Goal: Check status: Check status

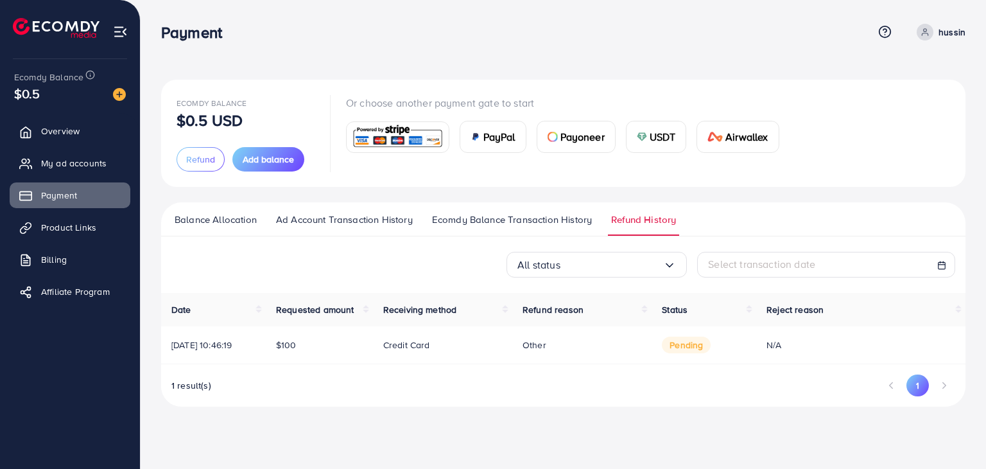
click at [461, 10] on nav "Payment Help Center Contact Support Term and policy About Us hussin Profile Log…" at bounding box center [563, 32] width 804 height 46
click at [493, 417] on div "Ecomdy Balance $0.5 USD Refund Add balance Or choose another payment gate to st…" at bounding box center [564, 213] width 846 height 427
drag, startPoint x: 576, startPoint y: 30, endPoint x: 842, endPoint y: 392, distance: 450.1
click at [842, 392] on div "1 result(s) 1" at bounding box center [563, 390] width 804 height 32
click at [914, 379] on button "1" at bounding box center [918, 385] width 22 height 22
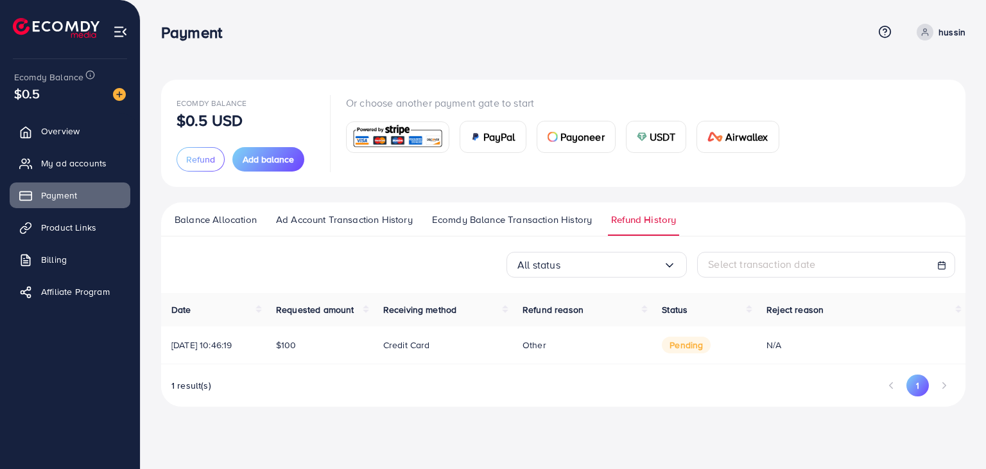
click at [887, 382] on li "Pagination" at bounding box center [891, 385] width 22 height 22
click at [681, 350] on span "pending" at bounding box center [686, 344] width 49 height 17
